Goal: Communication & Community: Share content

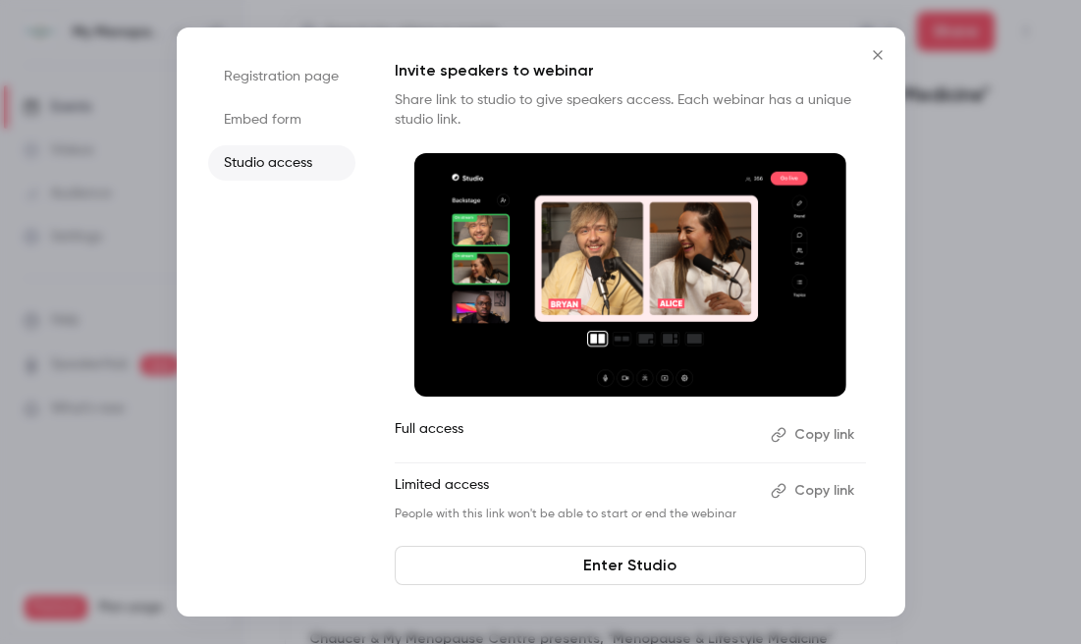
click at [876, 54] on icon "Close" at bounding box center [877, 54] width 9 height 9
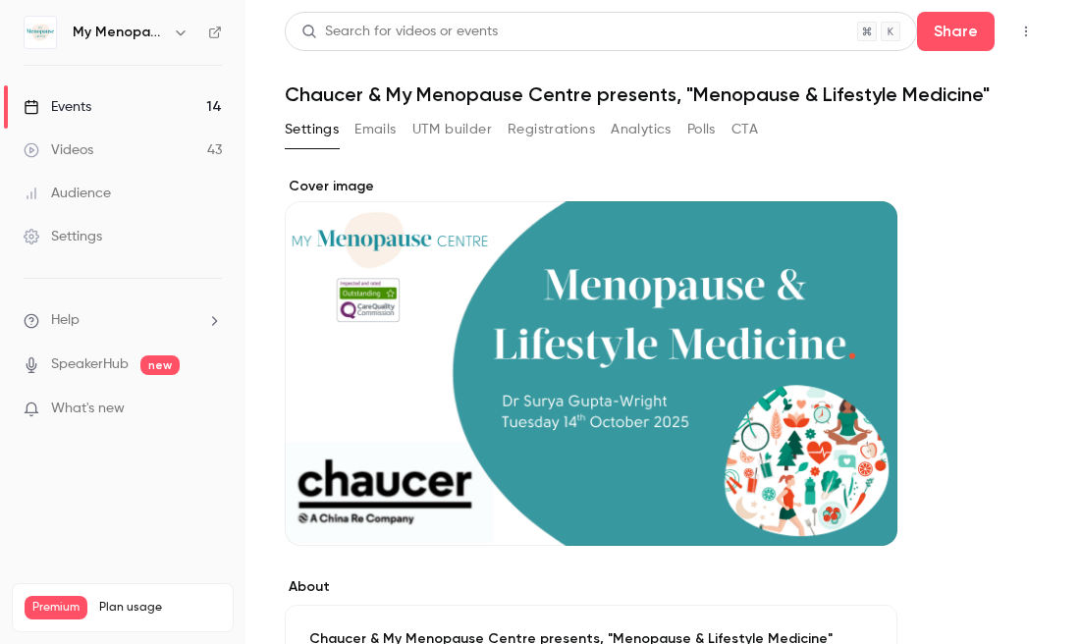
click at [74, 103] on div "Events" at bounding box center [58, 107] width 68 height 20
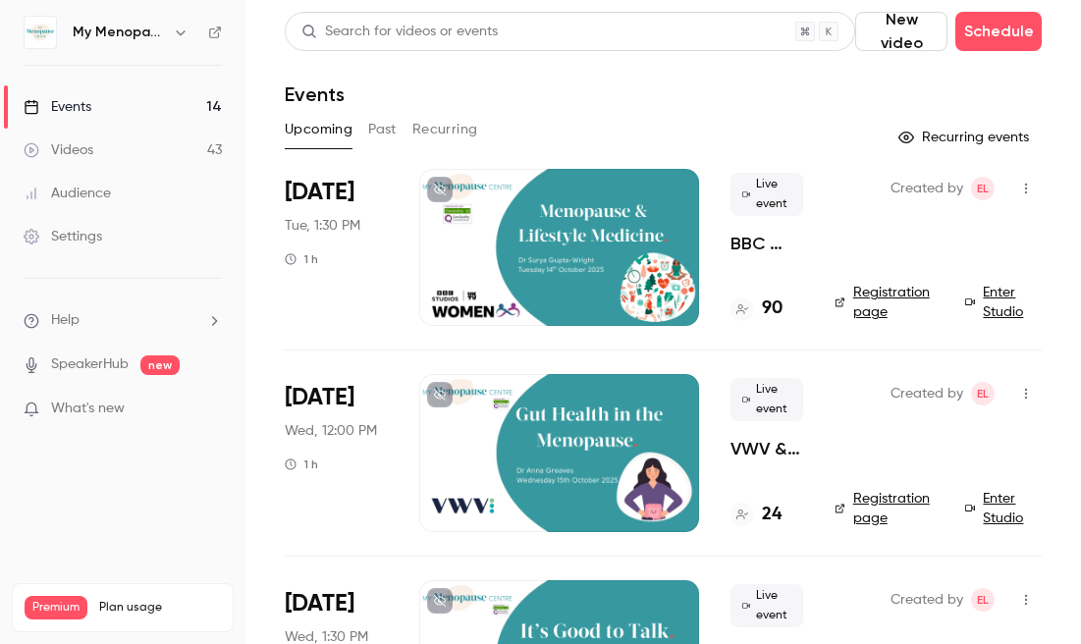
click at [577, 243] on div at bounding box center [559, 247] width 280 height 157
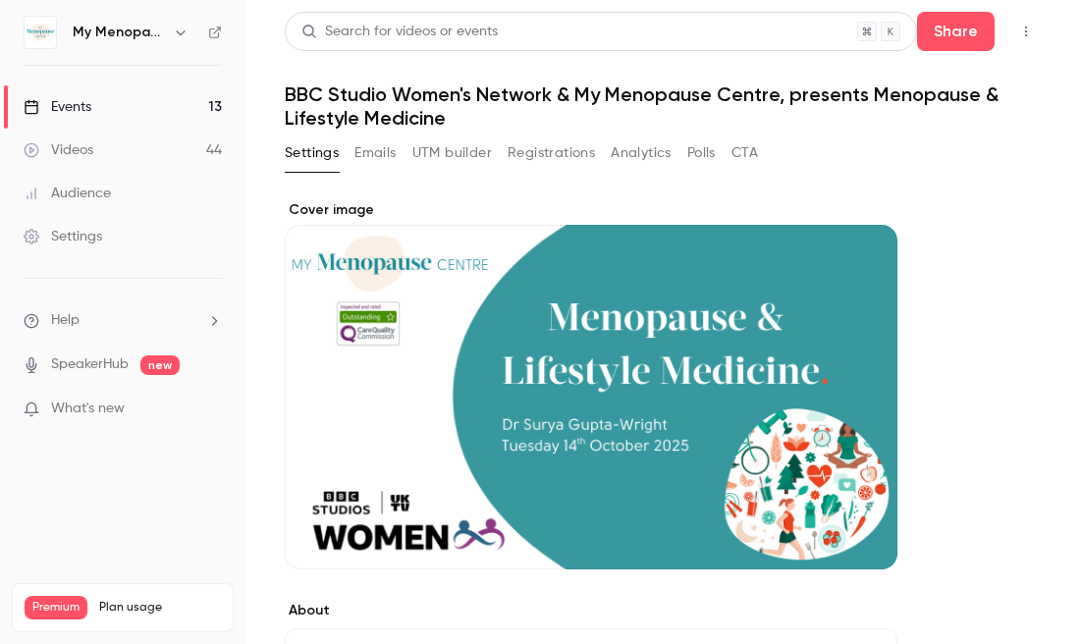
click at [1024, 29] on icon "button" at bounding box center [1026, 32] width 16 height 14
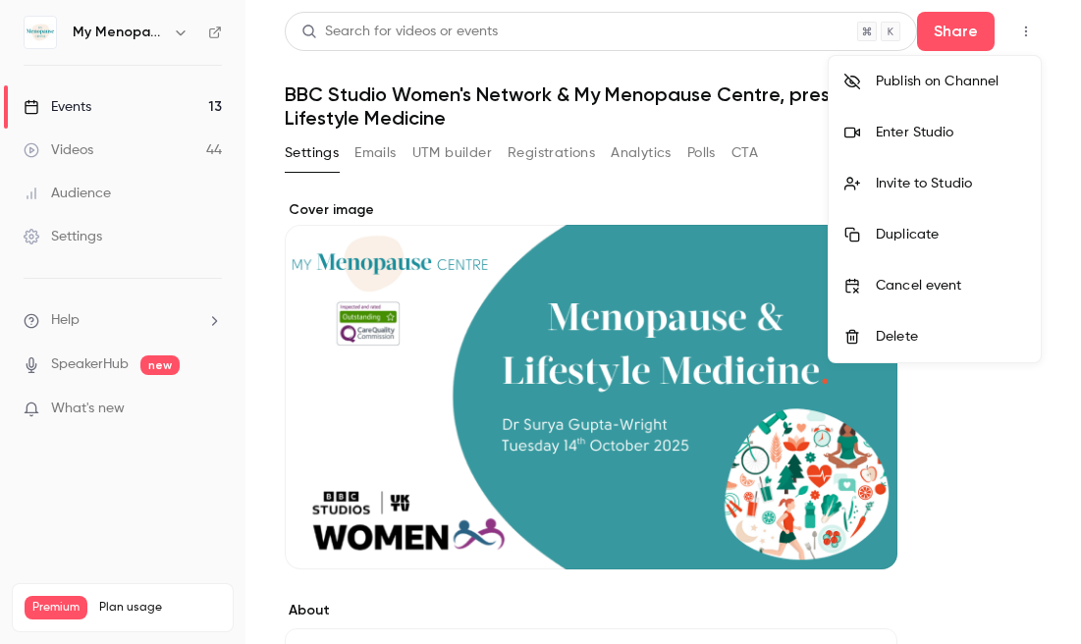
click at [900, 133] on div "Enter Studio" at bounding box center [950, 133] width 149 height 20
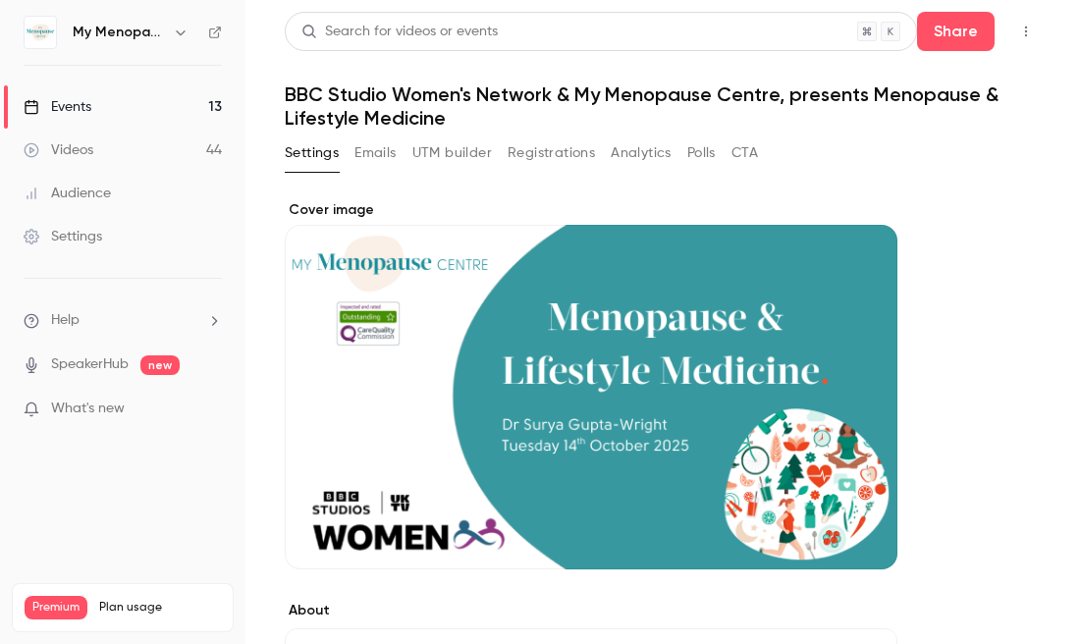
click at [1027, 33] on icon "button" at bounding box center [1026, 32] width 16 height 14
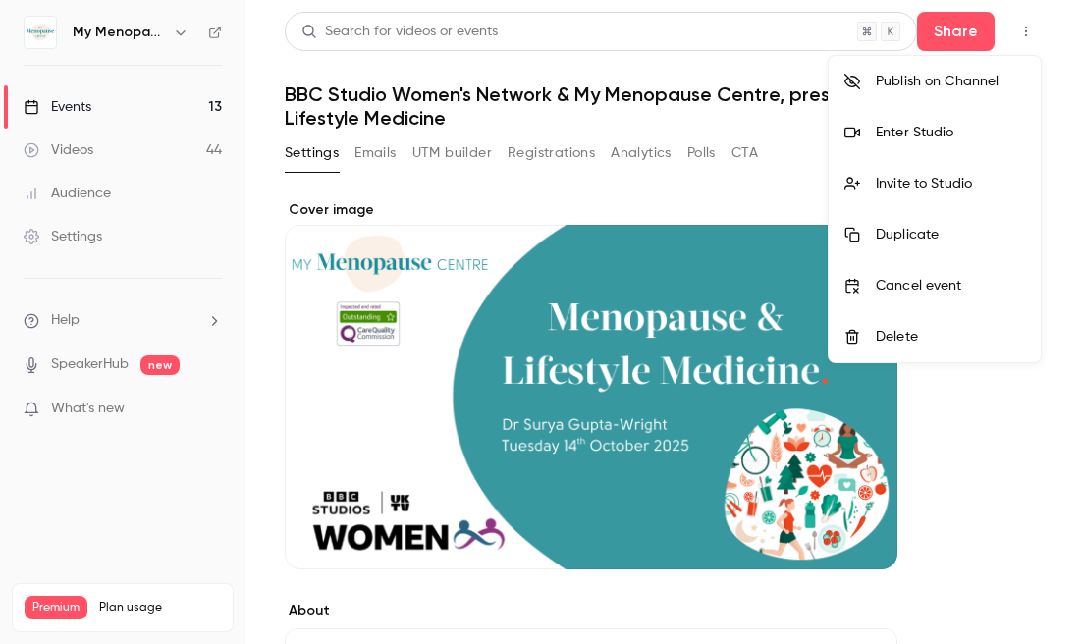
click at [894, 184] on div "Invite to Studio" at bounding box center [950, 184] width 149 height 20
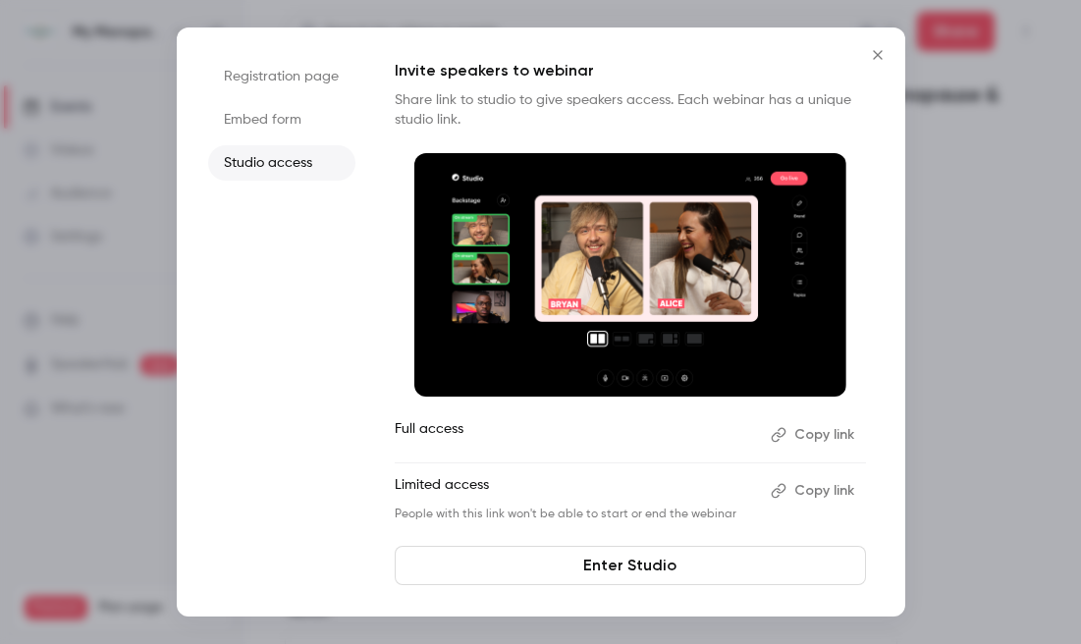
click at [819, 435] on button "Copy link" at bounding box center [814, 434] width 103 height 31
click at [879, 51] on icon "Close" at bounding box center [878, 55] width 24 height 16
click at [879, 51] on header "Search for videos or events Share BBC Studio Women's Network & My Menopause Cen…" at bounding box center [663, 71] width 757 height 118
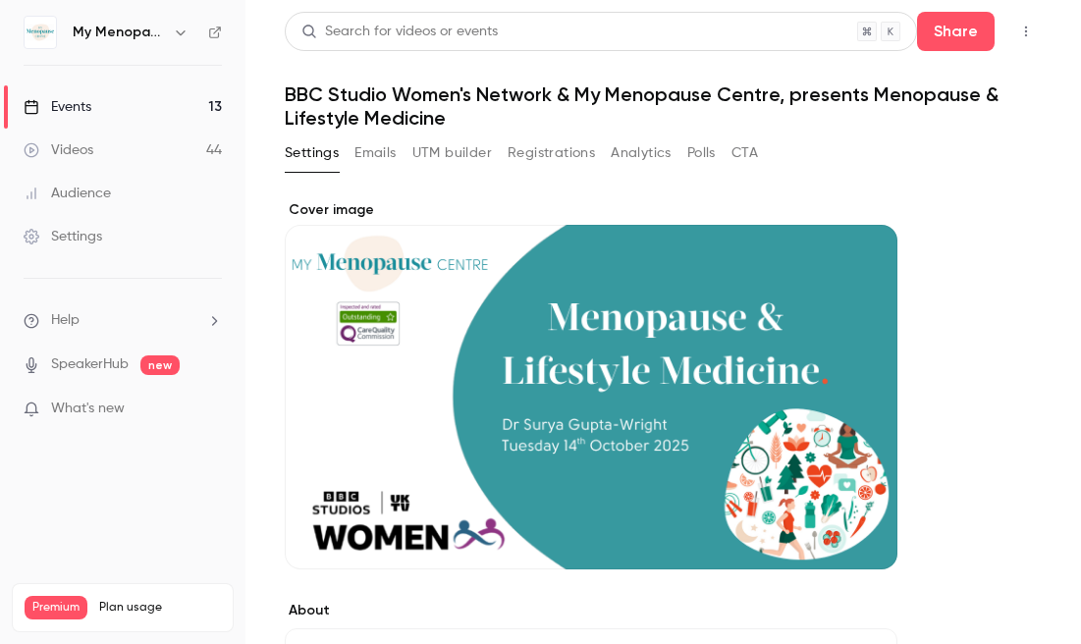
click at [60, 105] on div "Events" at bounding box center [58, 107] width 68 height 20
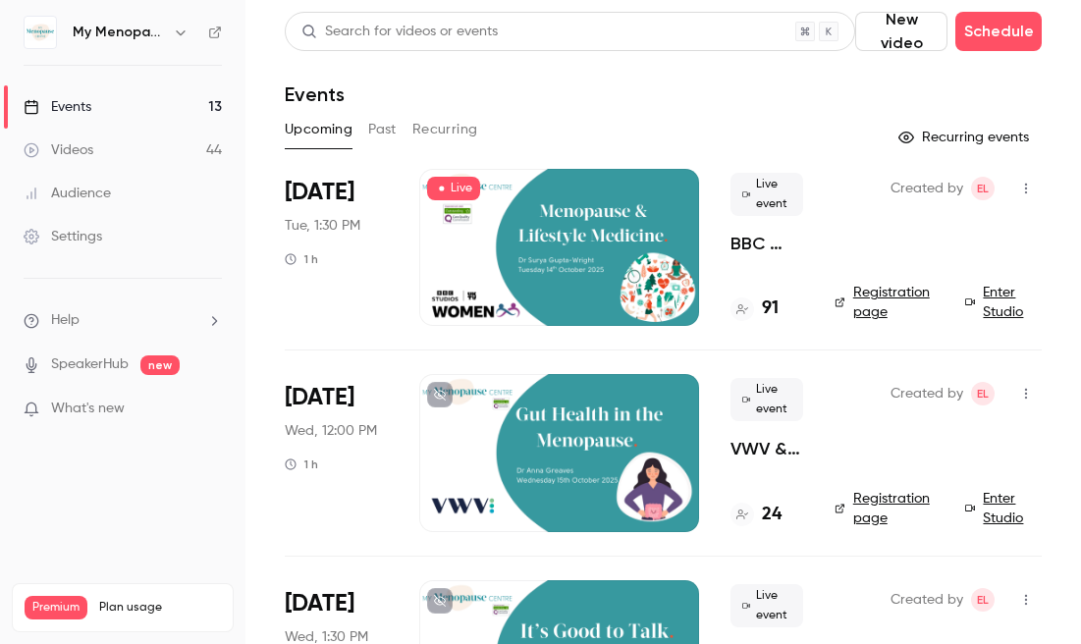
click at [385, 128] on button "Past" at bounding box center [382, 129] width 28 height 31
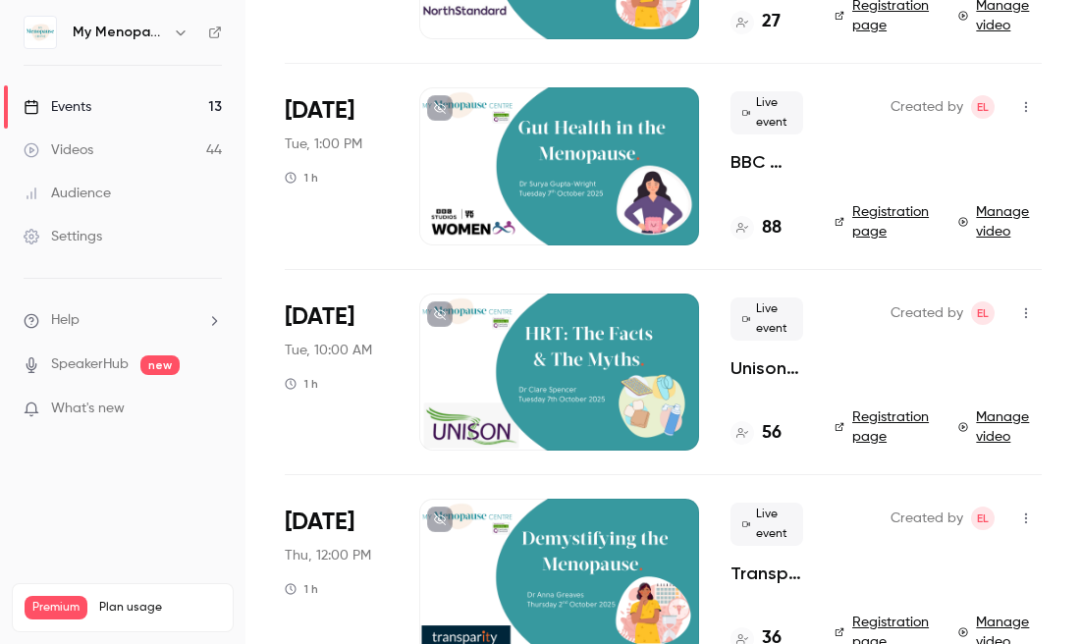
scroll to position [893, 0]
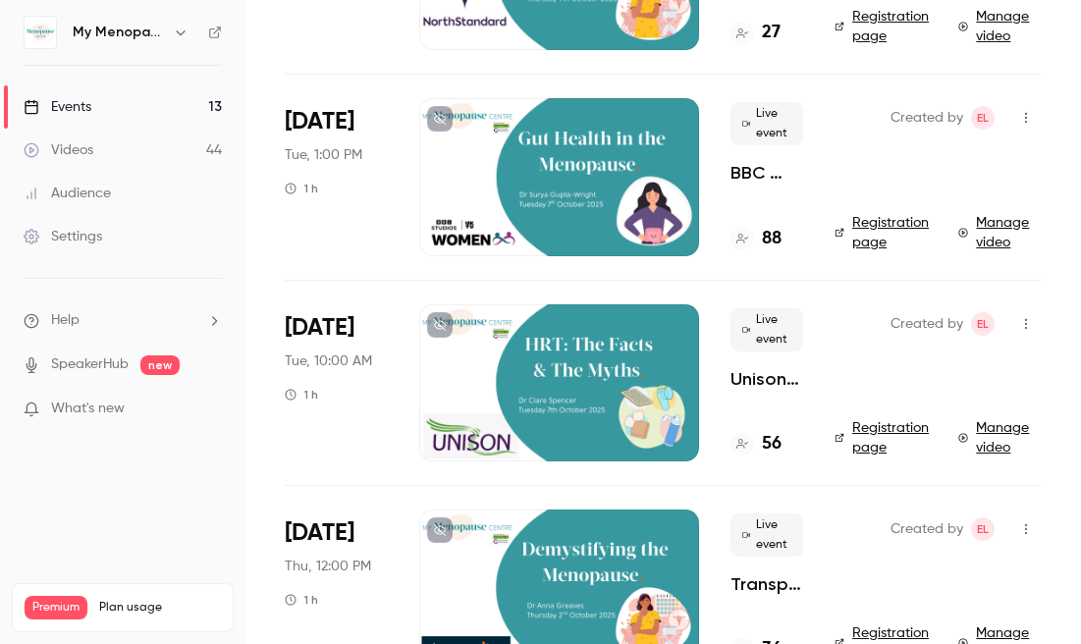
click at [576, 173] on div at bounding box center [559, 176] width 280 height 157
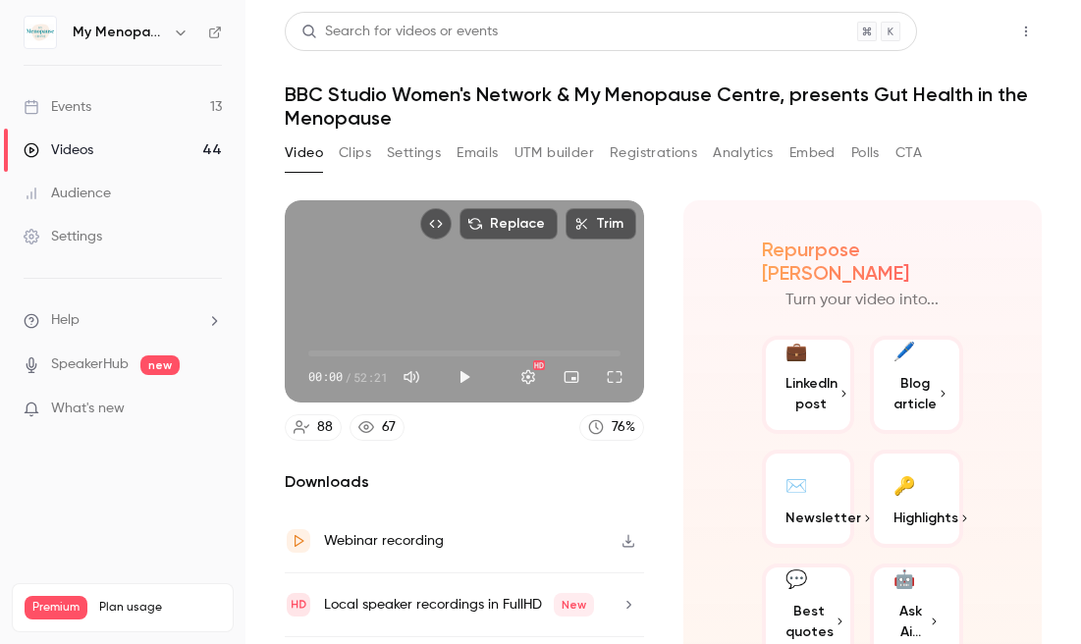
click at [960, 24] on button "Share" at bounding box center [956, 31] width 78 height 39
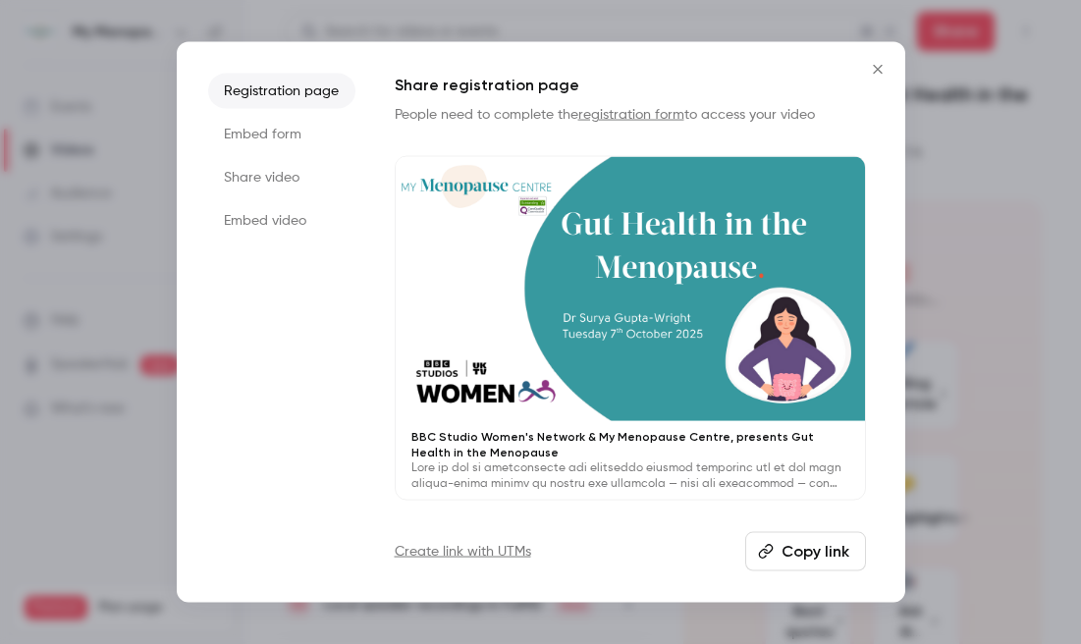
click at [263, 177] on li "Share video" at bounding box center [281, 177] width 147 height 35
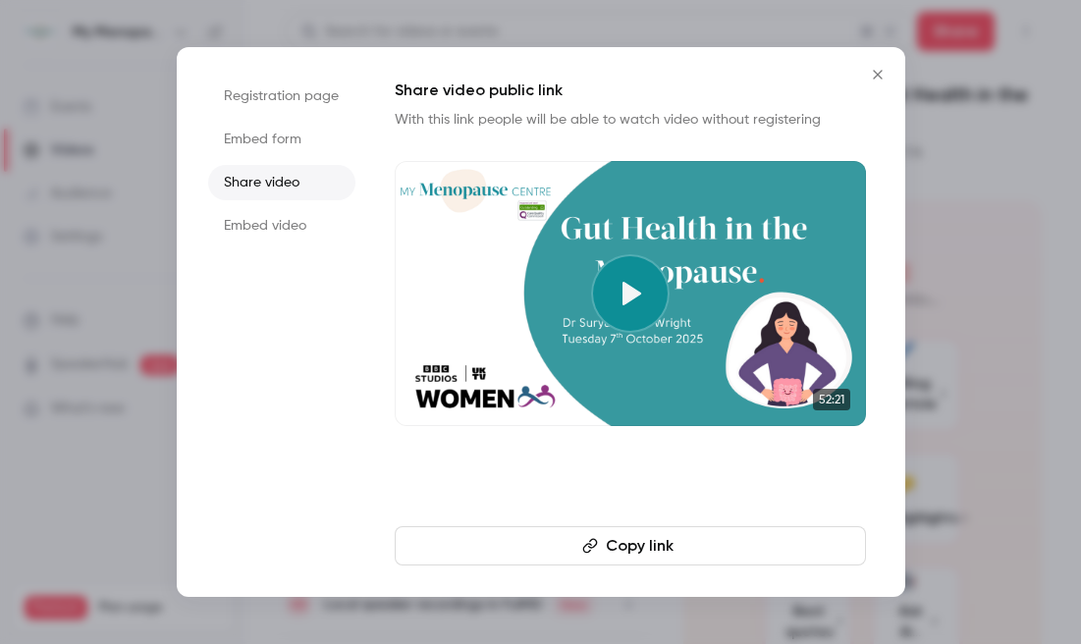
click at [652, 544] on button "Copy link" at bounding box center [630, 545] width 471 height 39
click at [878, 75] on icon "Close" at bounding box center [877, 74] width 9 height 9
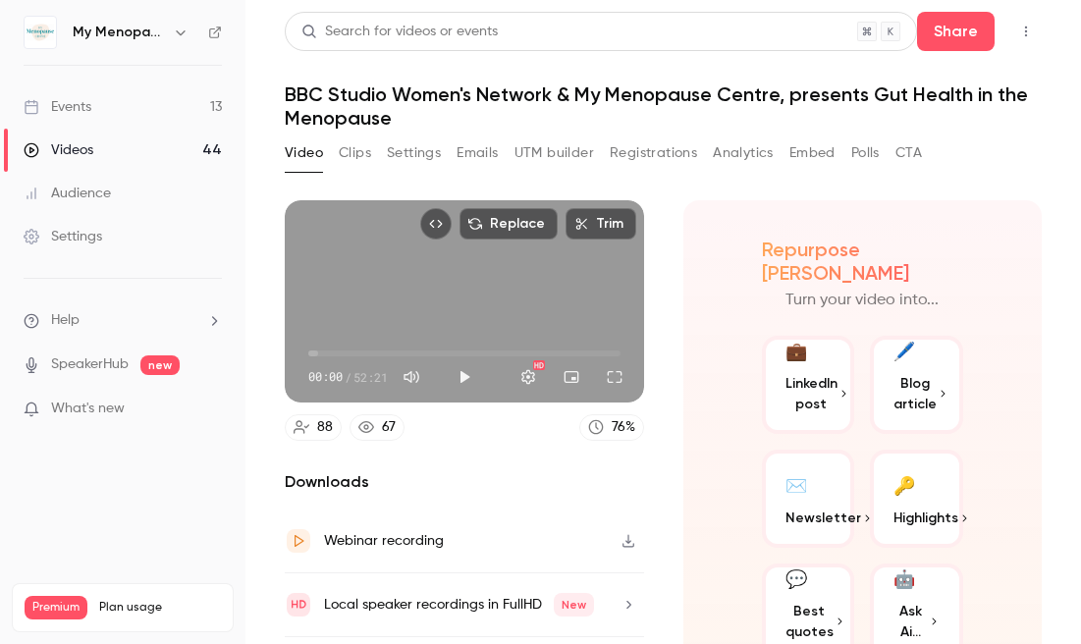
click at [59, 105] on div "Events" at bounding box center [58, 107] width 68 height 20
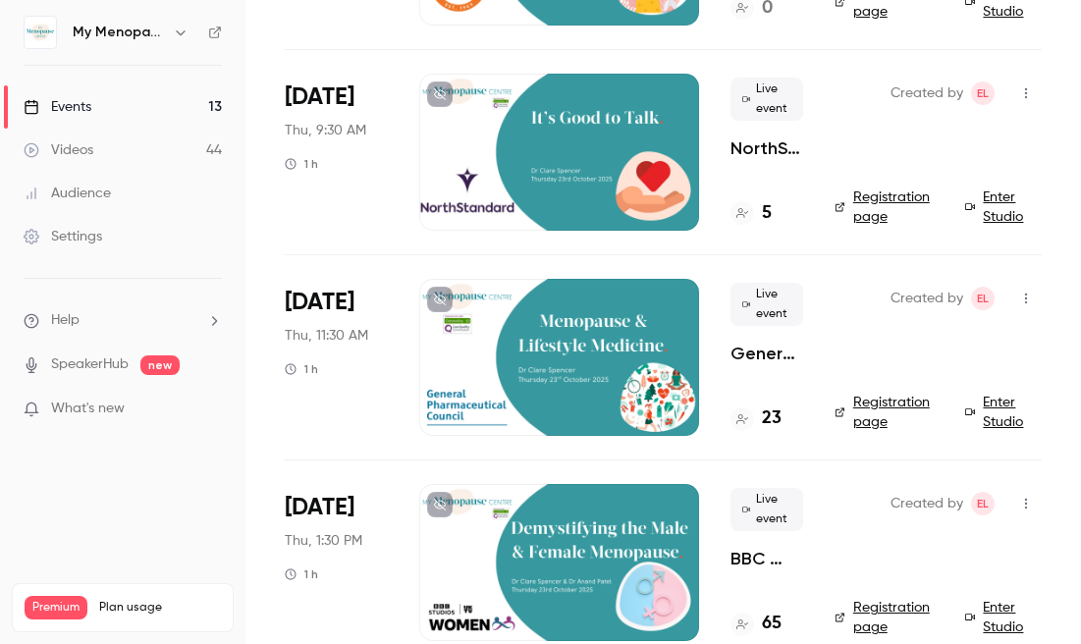
scroll to position [1477, 0]
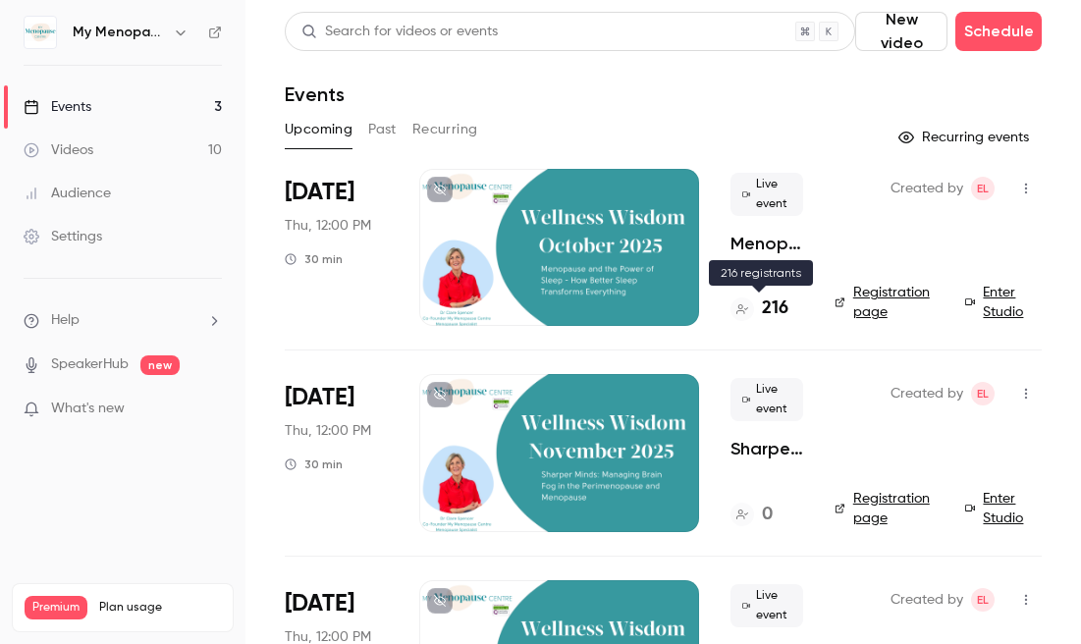
click at [773, 305] on h4 "216" at bounding box center [775, 309] width 27 height 27
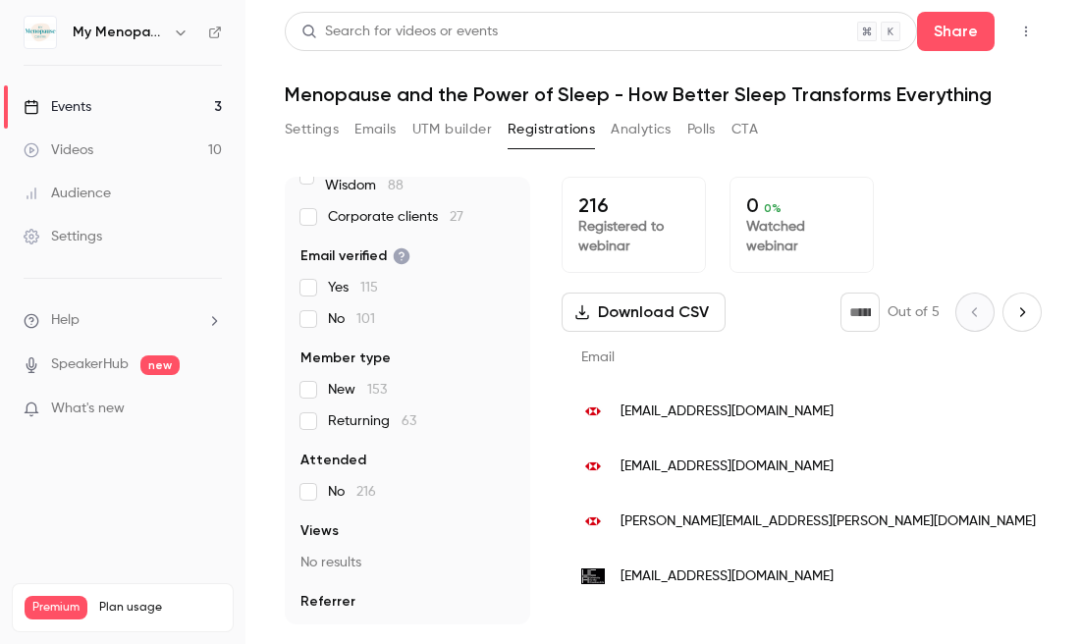
scroll to position [180, 0]
click at [299, 126] on button "Settings" at bounding box center [312, 129] width 54 height 31
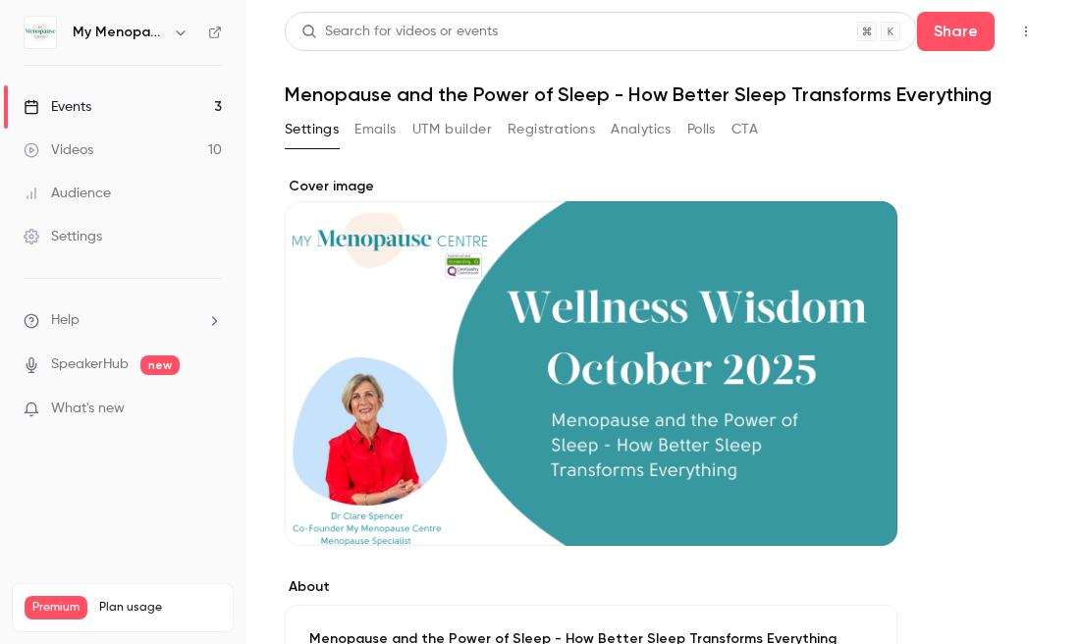
click at [70, 108] on div "Events" at bounding box center [58, 107] width 68 height 20
